Goal: Transaction & Acquisition: Purchase product/service

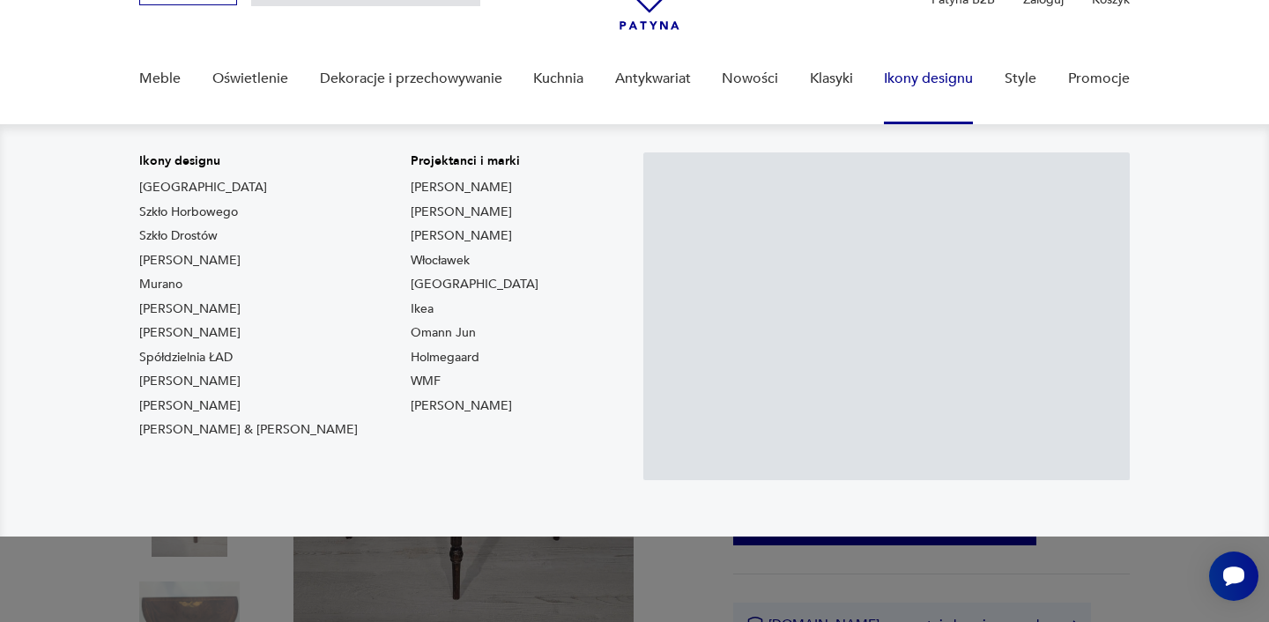
scroll to position [214, 0]
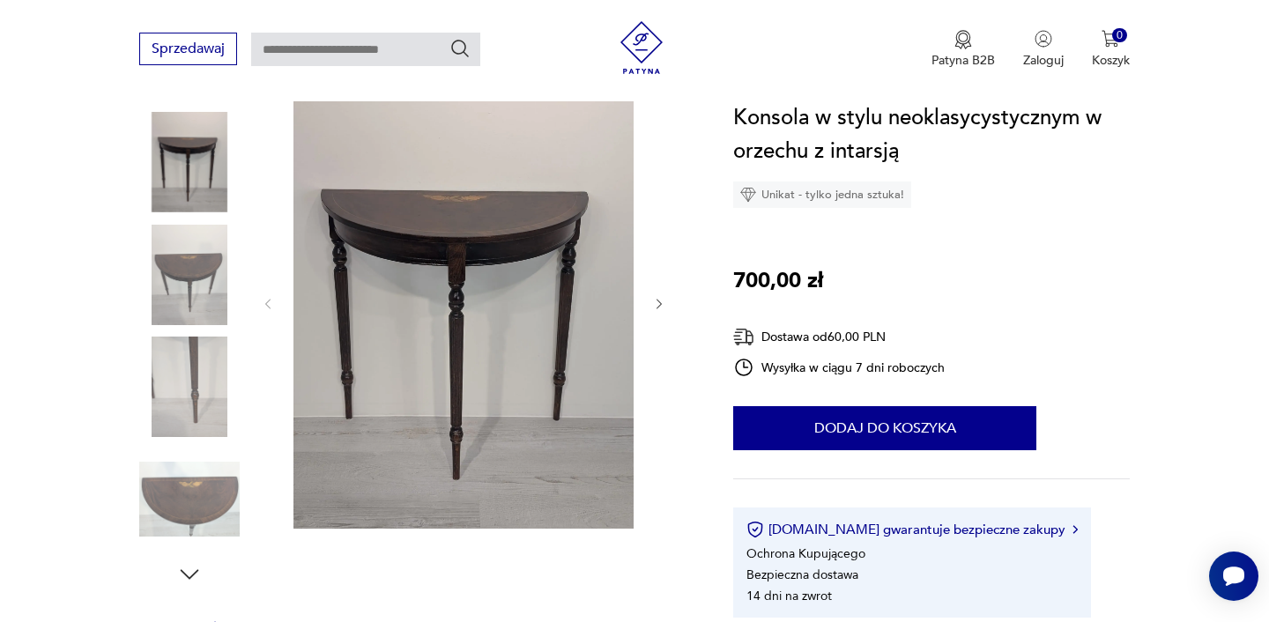
click at [193, 282] on img at bounding box center [189, 275] width 100 height 100
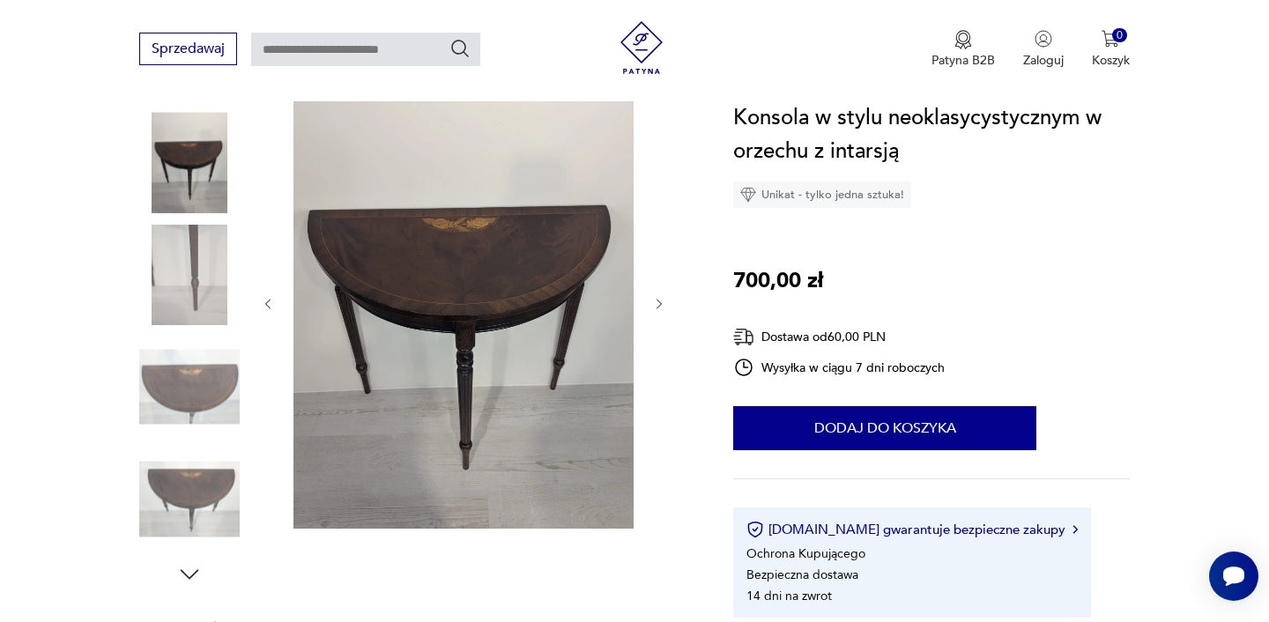
click at [189, 426] on img at bounding box center [189, 387] width 100 height 100
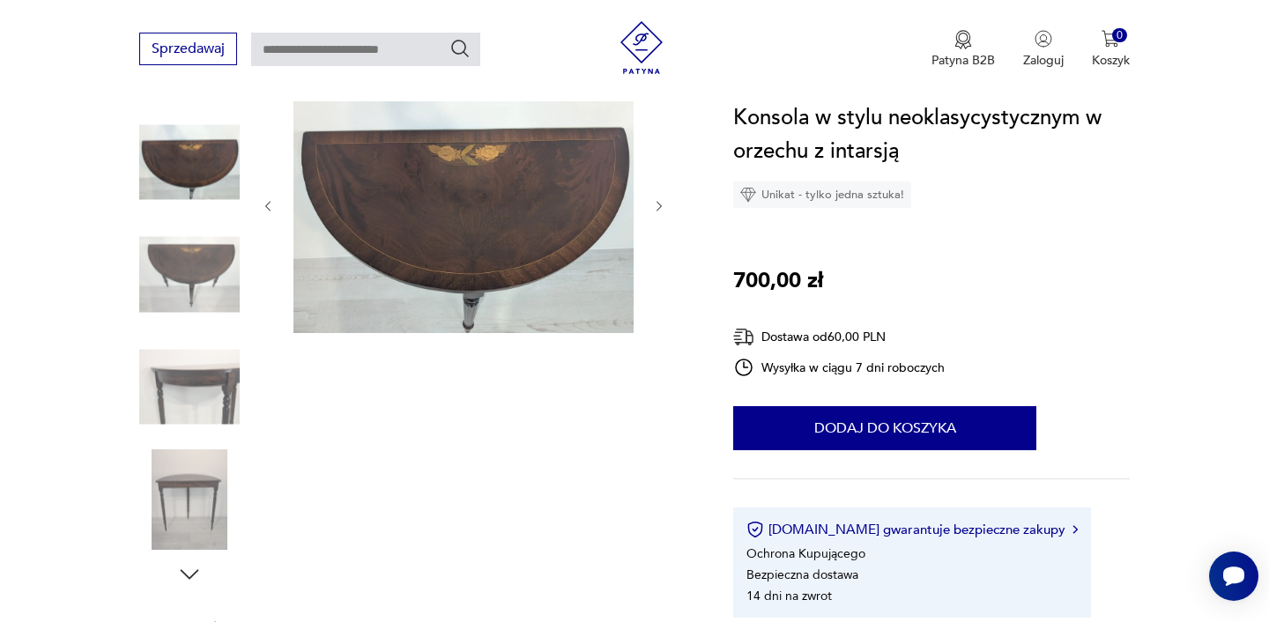
click at [465, 239] on img at bounding box center [463, 205] width 340 height 256
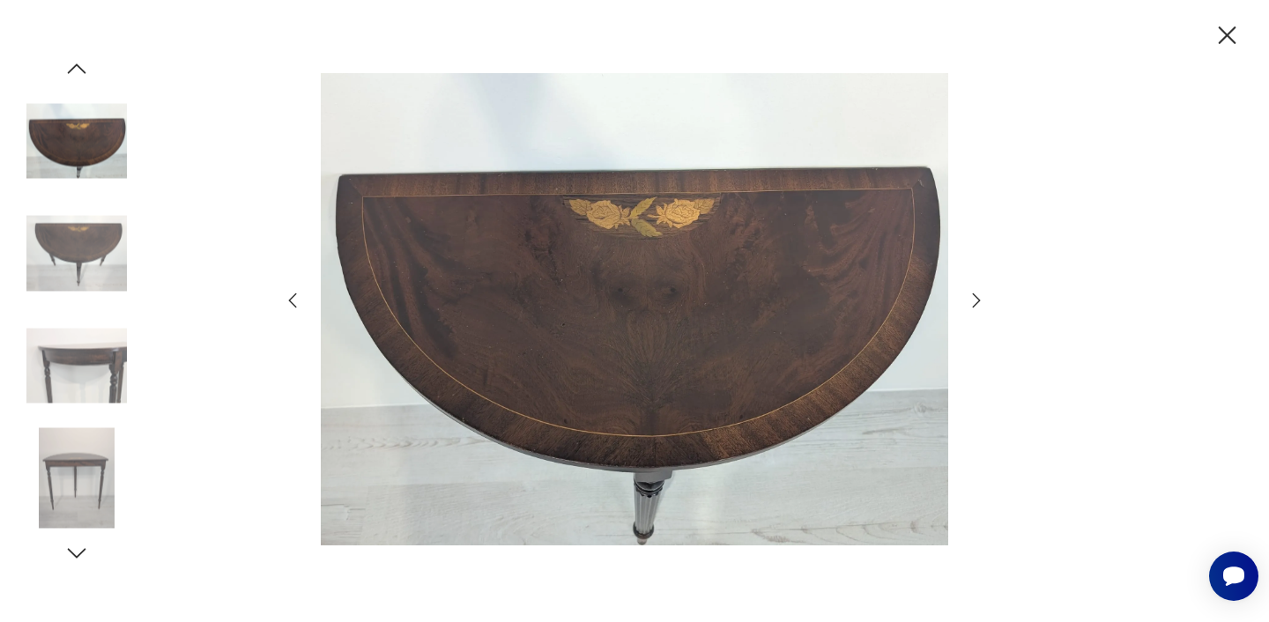
click at [1224, 33] on icon "button" at bounding box center [1228, 35] width 18 height 18
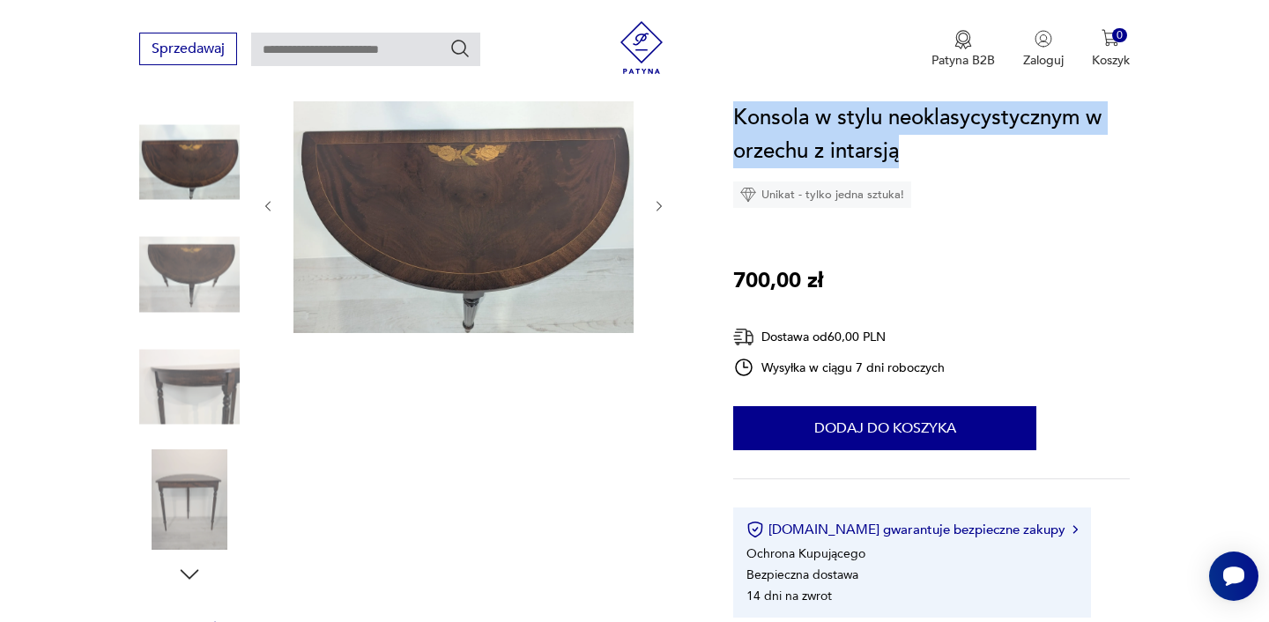
drag, startPoint x: 734, startPoint y: 118, endPoint x: 973, endPoint y: 151, distance: 241.0
click at [973, 151] on h1 "Konsola w stylu neoklasycystycznym w orzechu z intarsją" at bounding box center [931, 134] width 396 height 67
copy h1 "Konsola w stylu neoklasycystycznym w orzechu z intarsją"
click at [189, 278] on img at bounding box center [189, 274] width 100 height 100
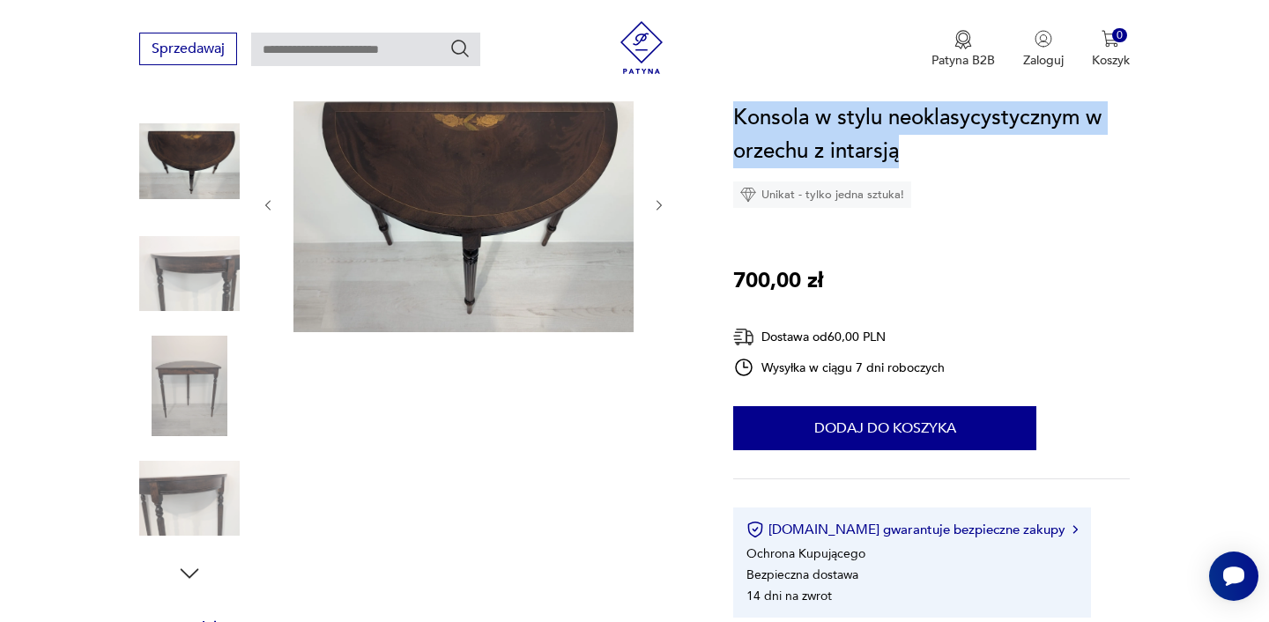
click at [182, 298] on img at bounding box center [189, 274] width 100 height 100
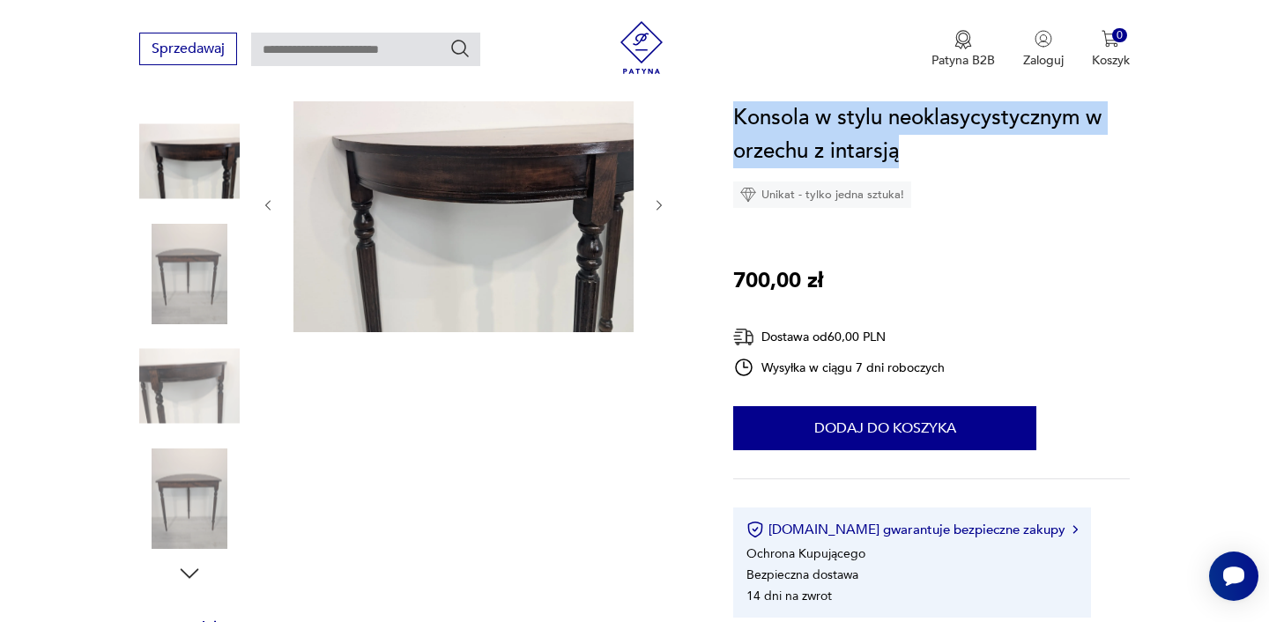
click at [204, 298] on img at bounding box center [189, 274] width 100 height 100
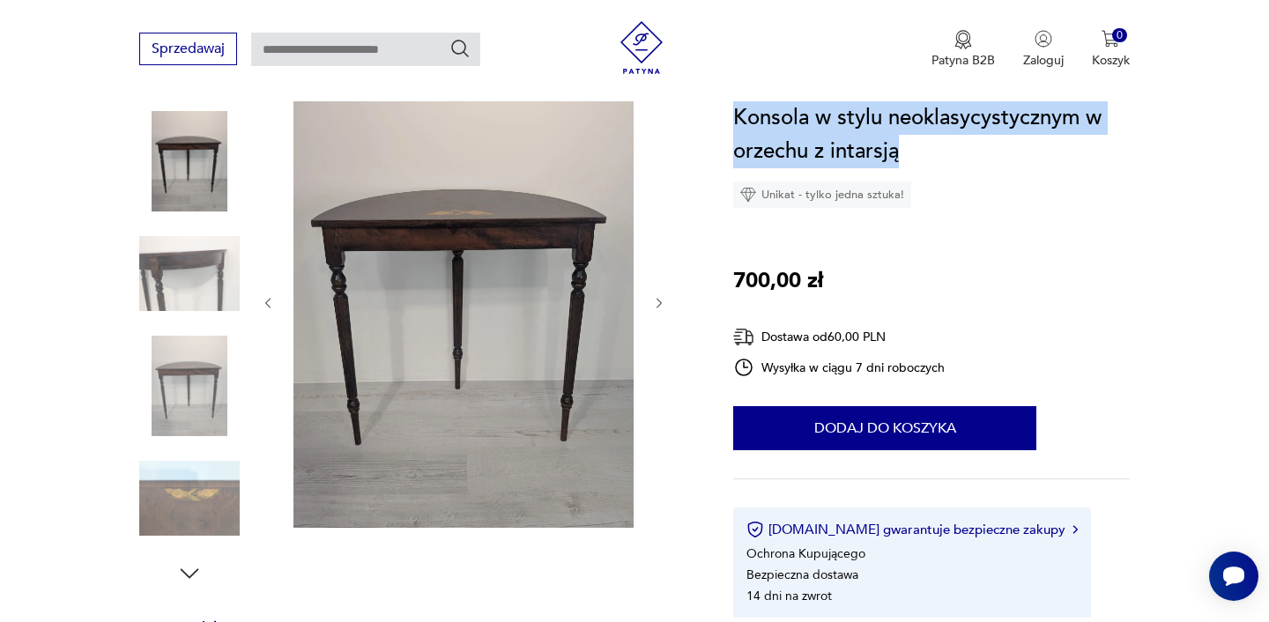
click at [183, 397] on img at bounding box center [189, 386] width 100 height 100
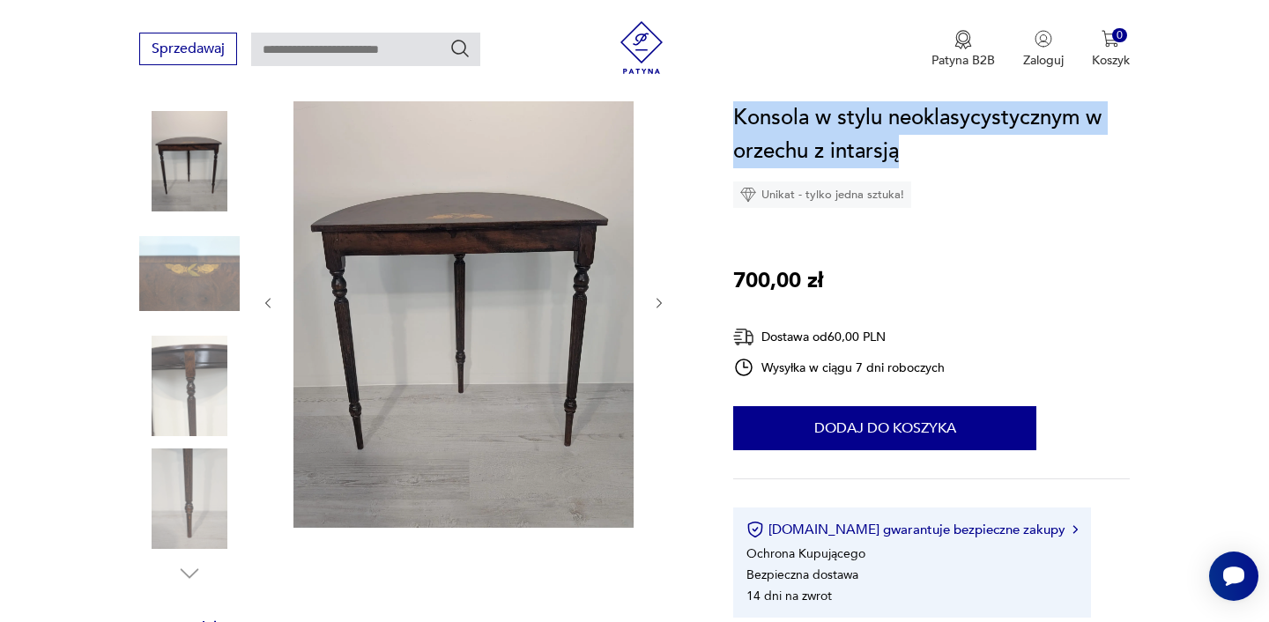
click at [205, 315] on img at bounding box center [189, 274] width 100 height 100
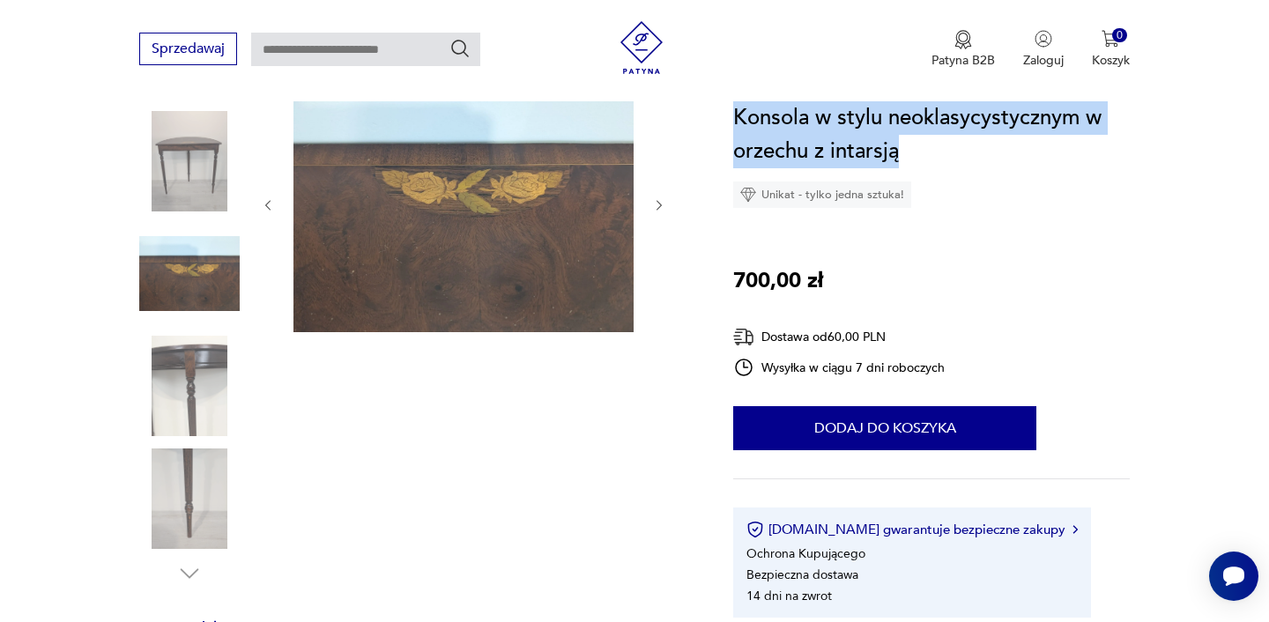
click at [207, 412] on img at bounding box center [189, 386] width 100 height 100
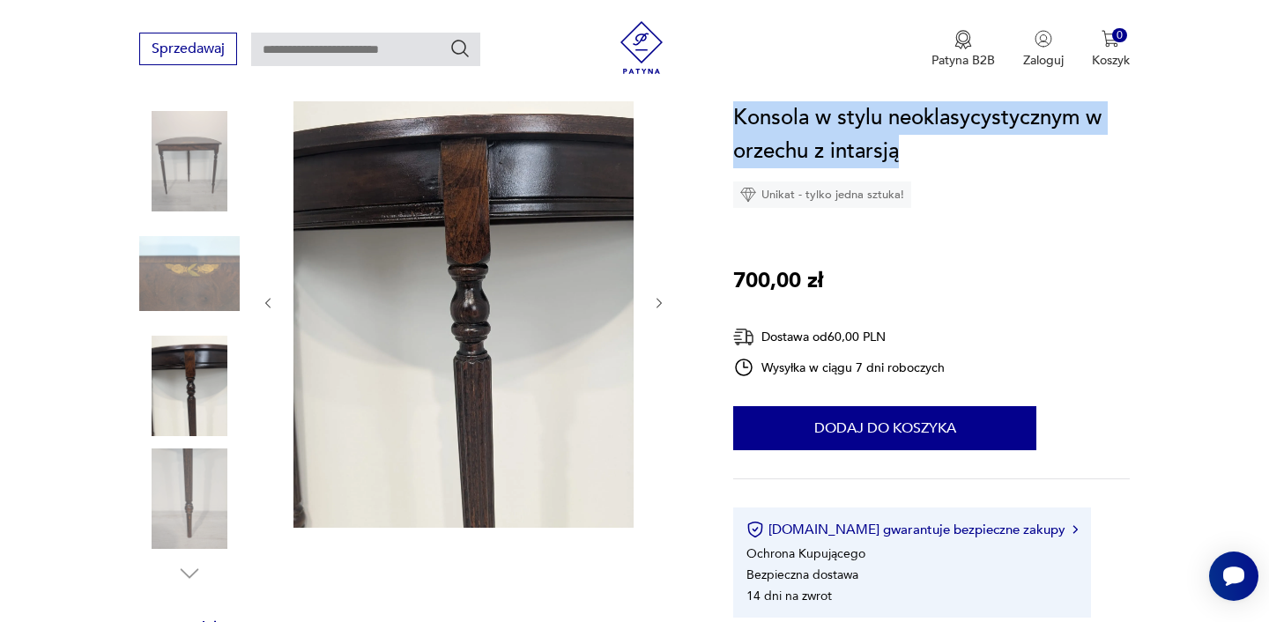
click at [209, 486] on img at bounding box center [189, 499] width 100 height 100
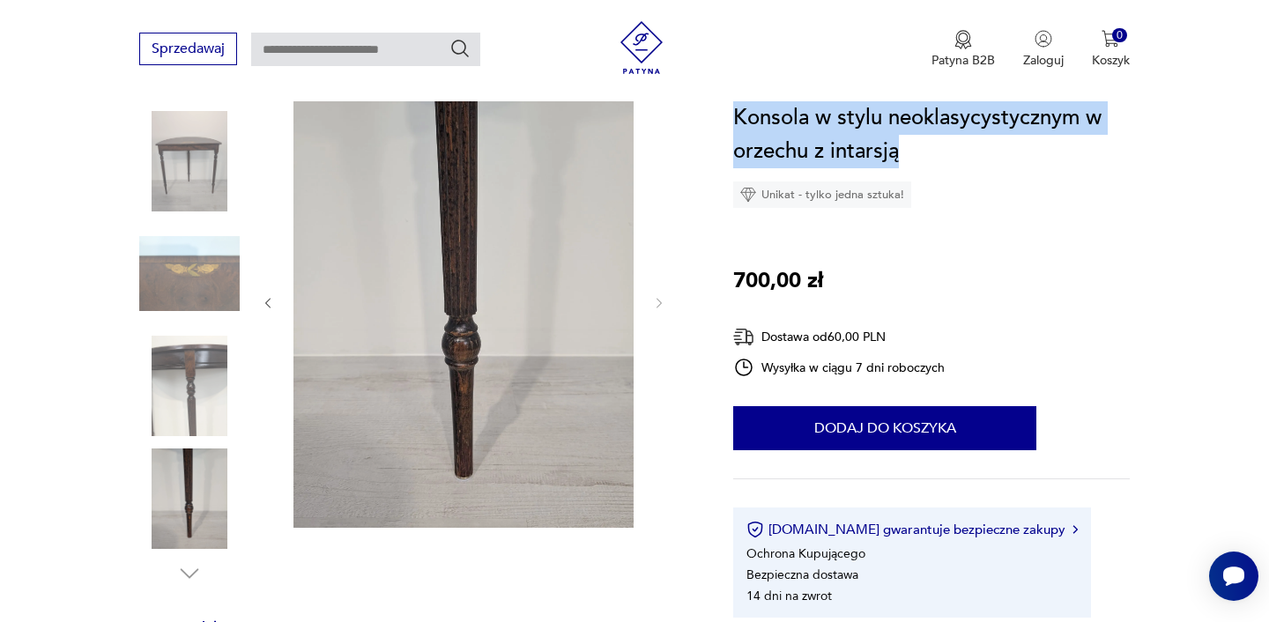
scroll to position [0, 0]
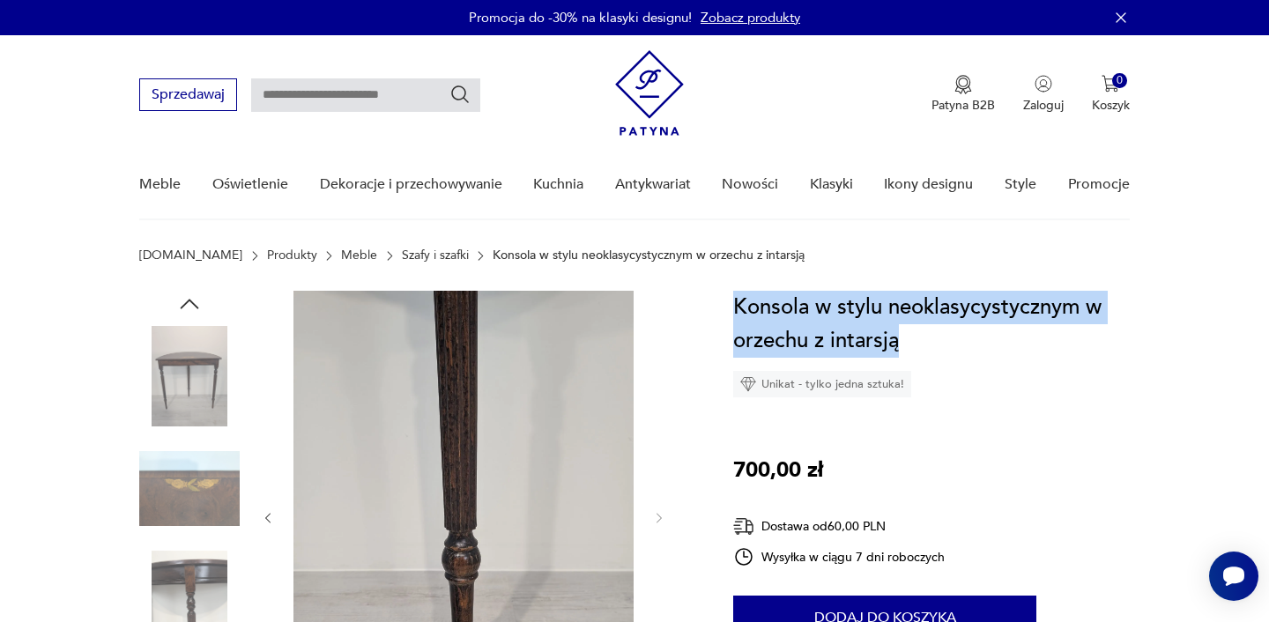
click at [186, 302] on icon "button" at bounding box center [190, 304] width 19 height 10
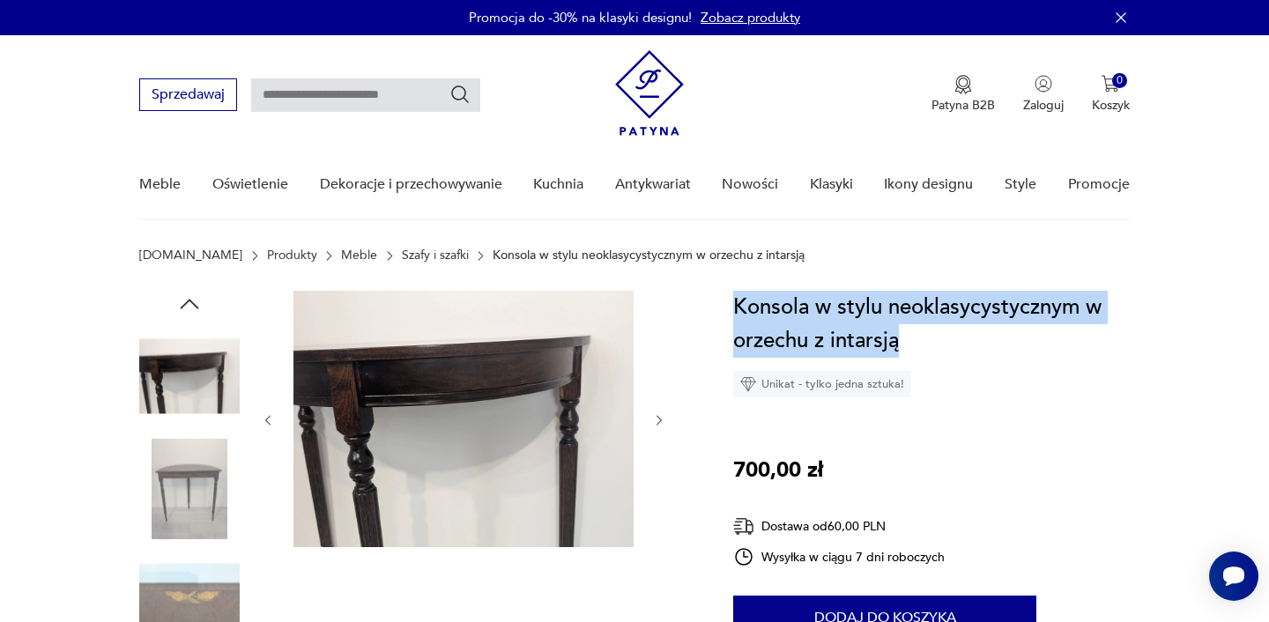
click at [186, 302] on icon "button" at bounding box center [190, 304] width 19 height 10
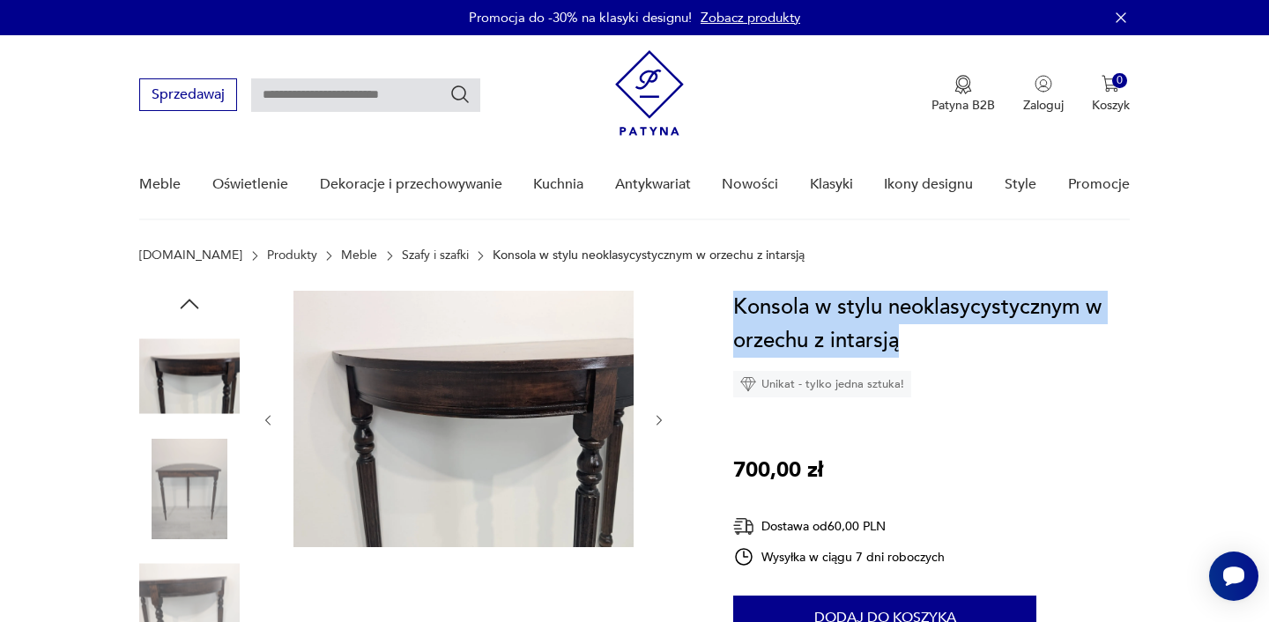
click at [186, 302] on icon "button" at bounding box center [190, 304] width 19 height 10
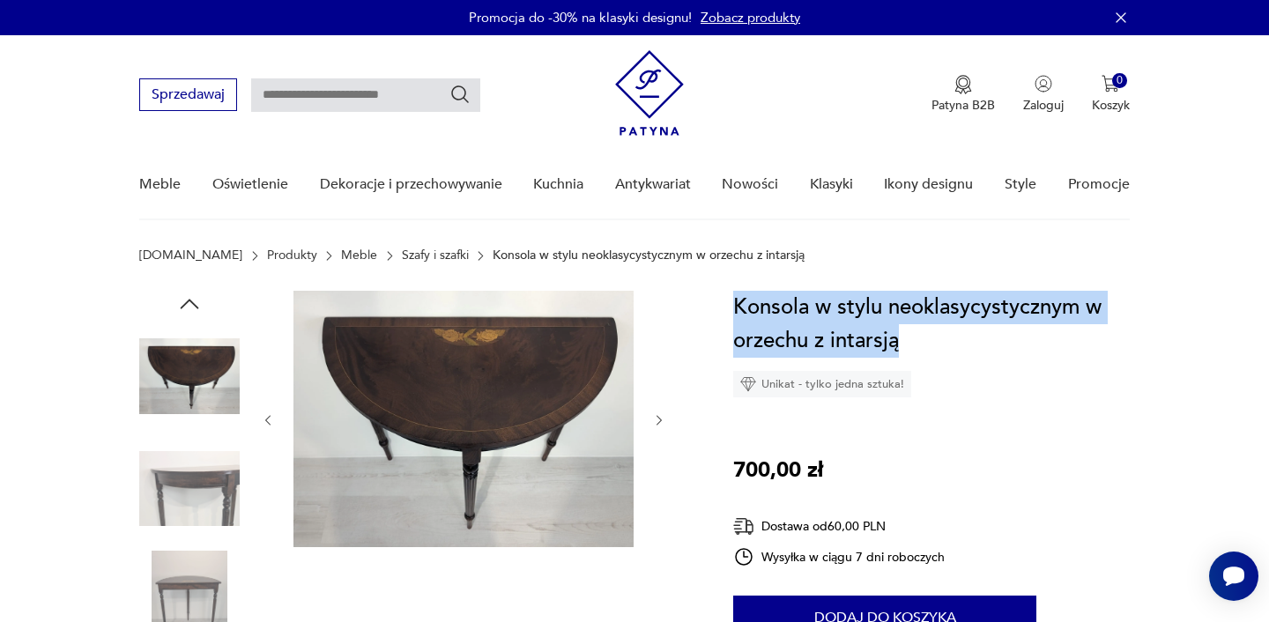
click at [186, 302] on icon "button" at bounding box center [190, 304] width 19 height 10
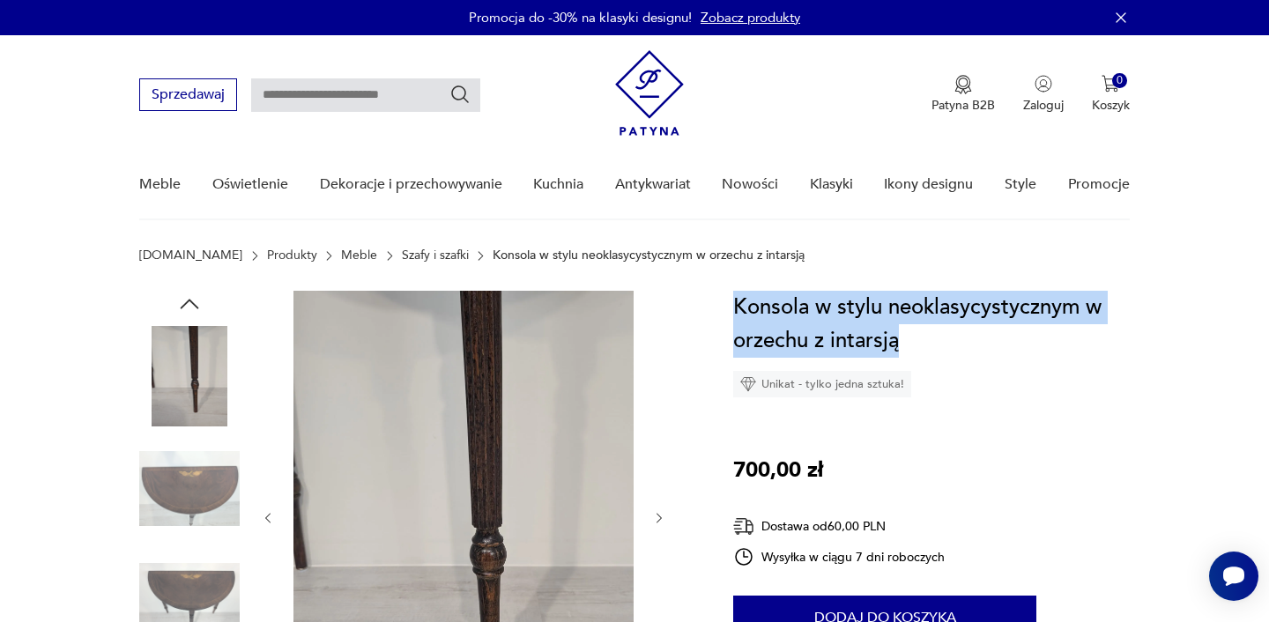
click at [186, 302] on icon "button" at bounding box center [190, 304] width 19 height 10
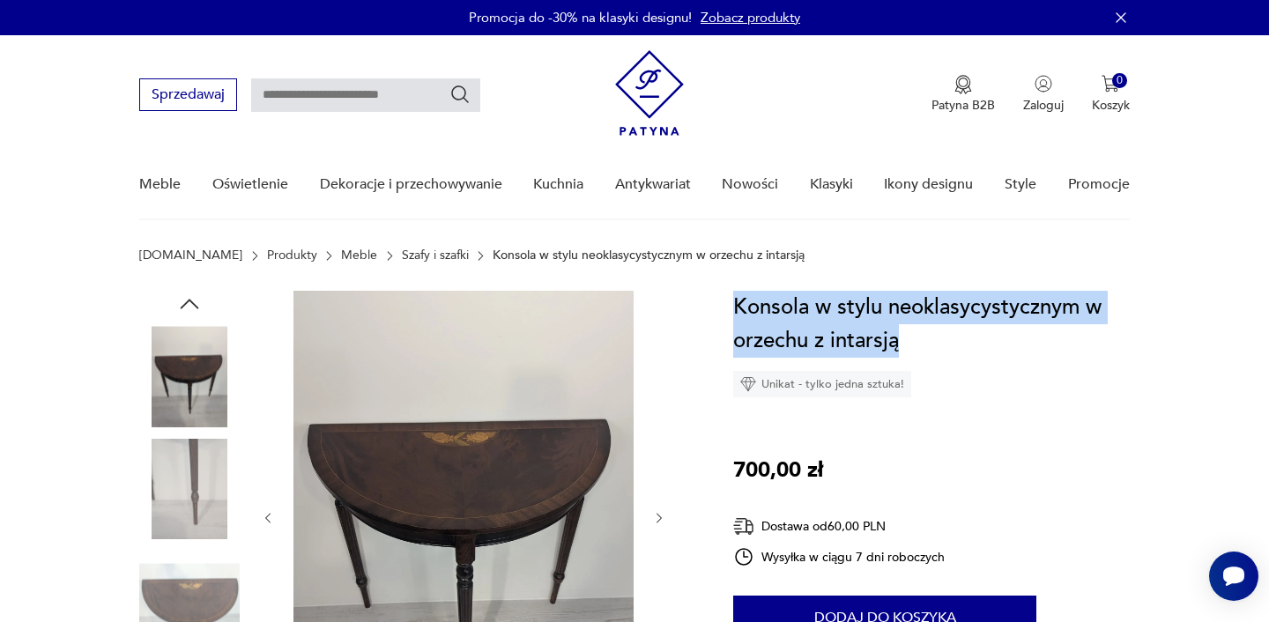
click at [186, 302] on icon "button" at bounding box center [190, 304] width 19 height 10
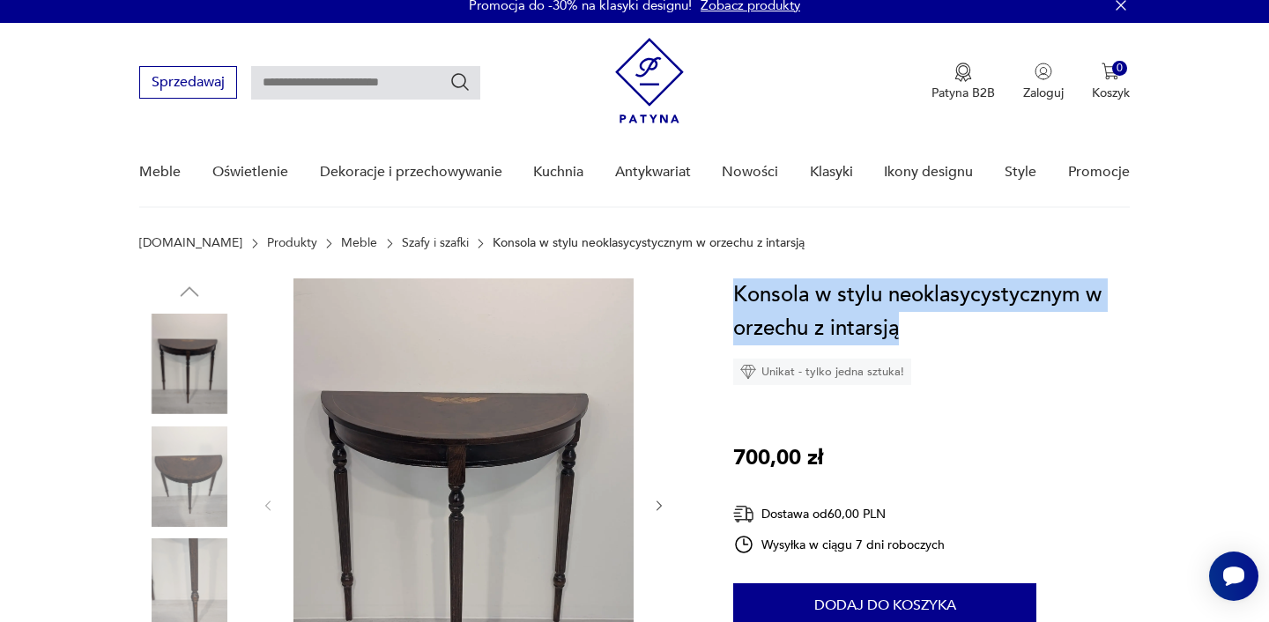
scroll to position [130, 0]
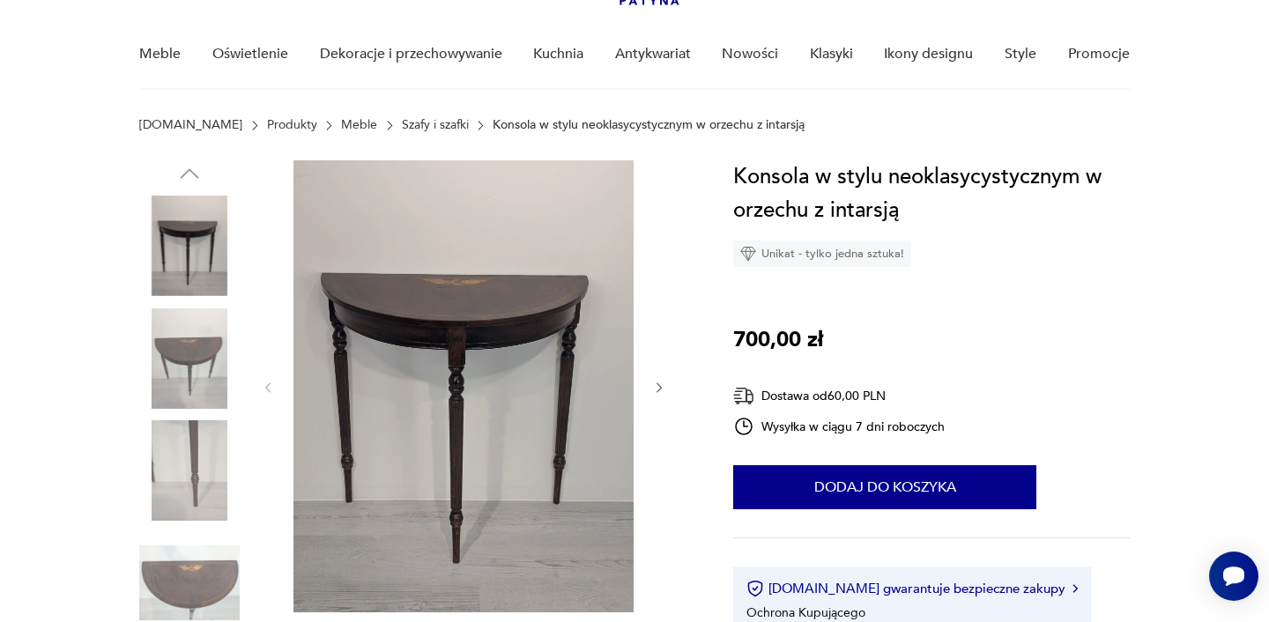
click at [924, 304] on div "Konsola w stylu neoklasycystycznym w orzechu z intarsją Unikat - tylko jedna sz…" at bounding box center [931, 418] width 396 height 516
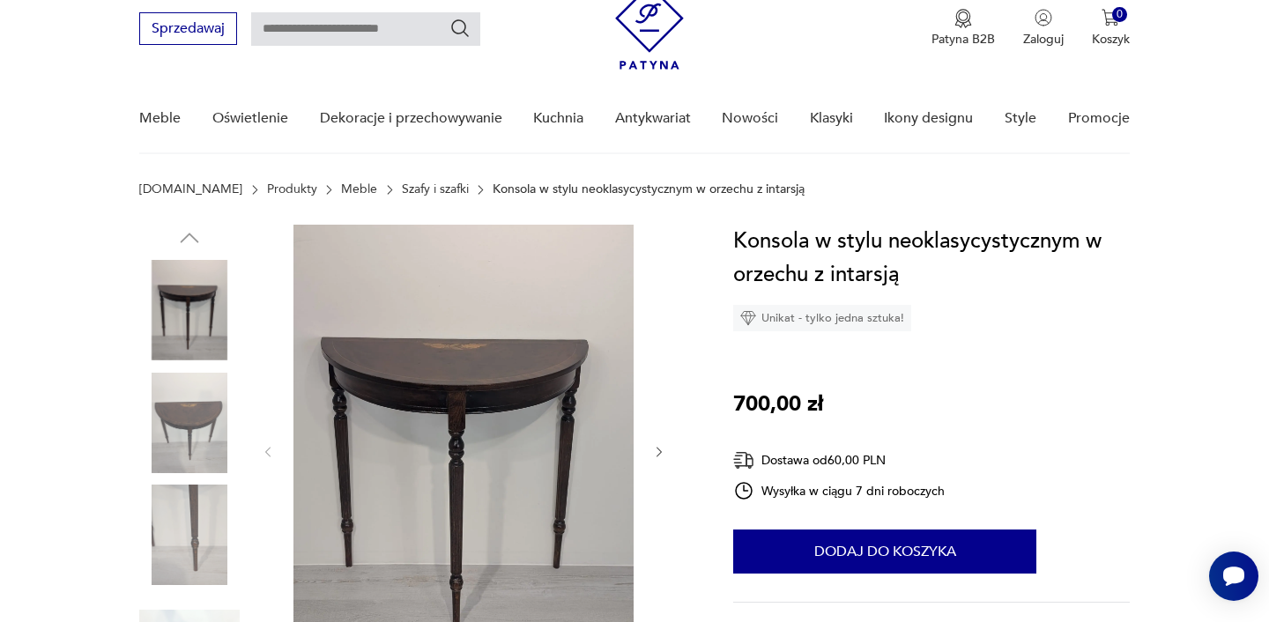
scroll to position [159, 0]
